Goal: Navigation & Orientation: Find specific page/section

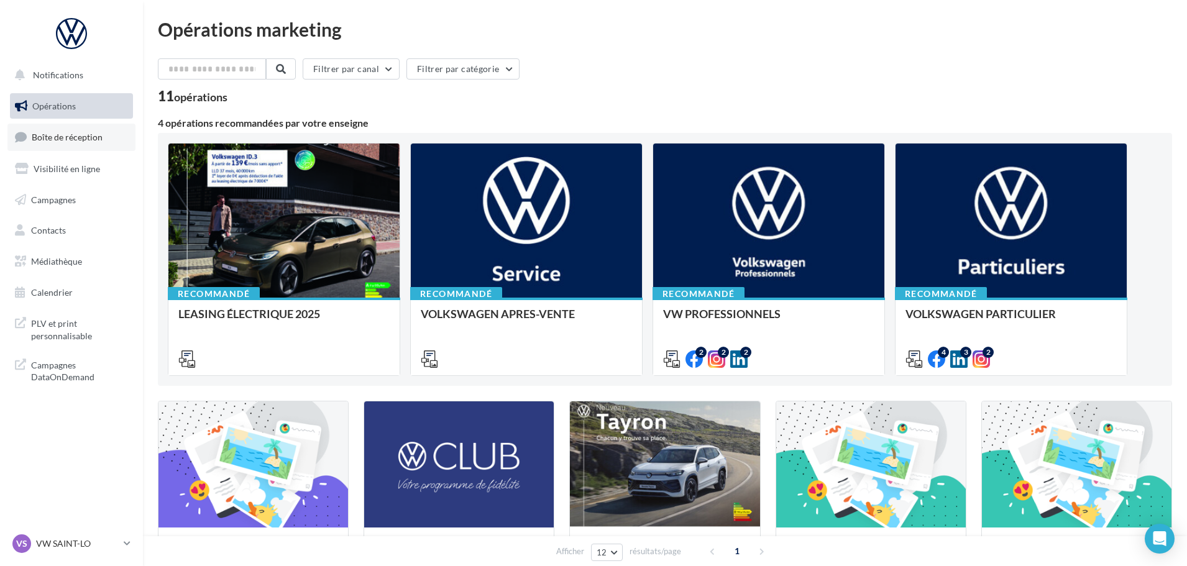
click at [95, 134] on span "Boîte de réception" at bounding box center [67, 137] width 71 height 11
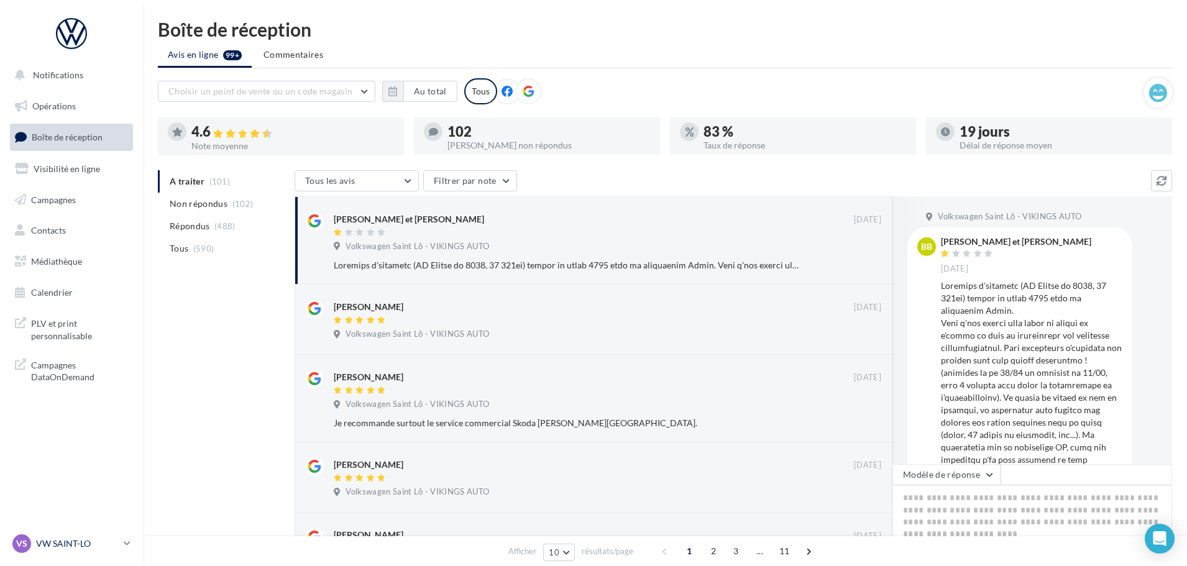
click at [63, 544] on p "VW SAINT-LO" at bounding box center [77, 543] width 83 height 12
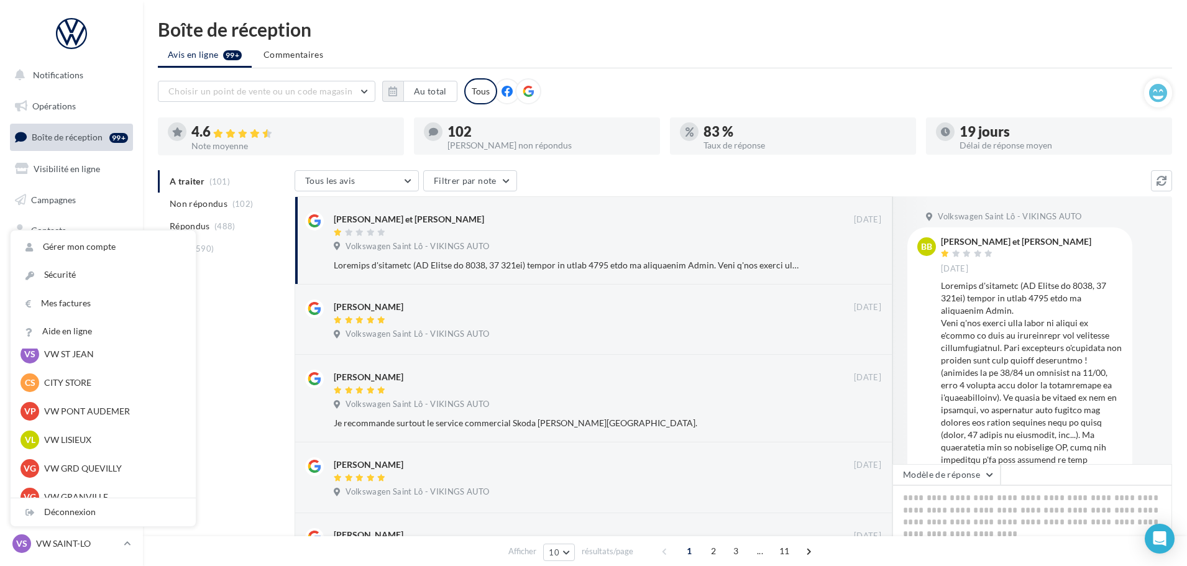
scroll to position [124, 0]
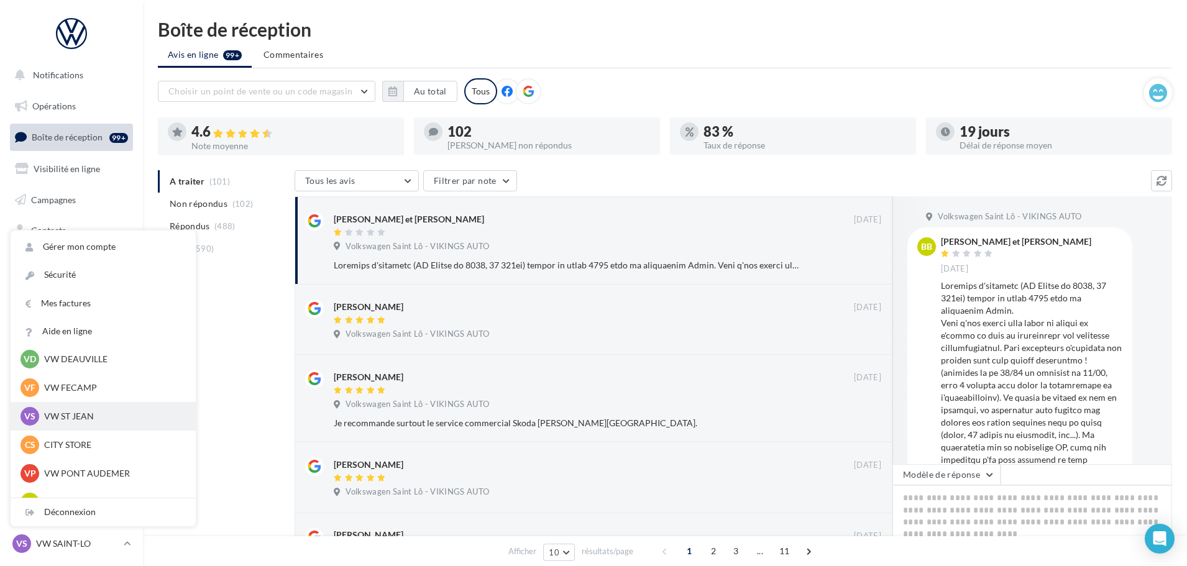
click at [63, 406] on div "VS VW ST JEAN vw-stj-vau" at bounding box center [103, 416] width 185 height 29
click at [63, 418] on p "VW ST JEAN" at bounding box center [112, 416] width 137 height 12
